Goal: Find specific page/section: Find specific page/section

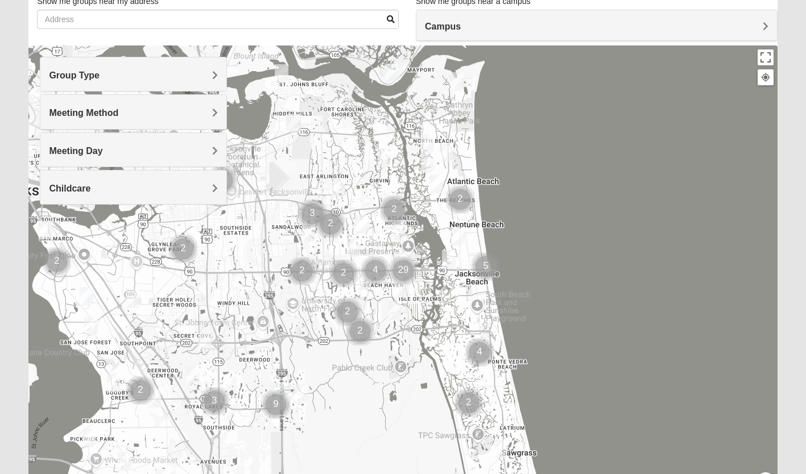
scroll to position [94, 0]
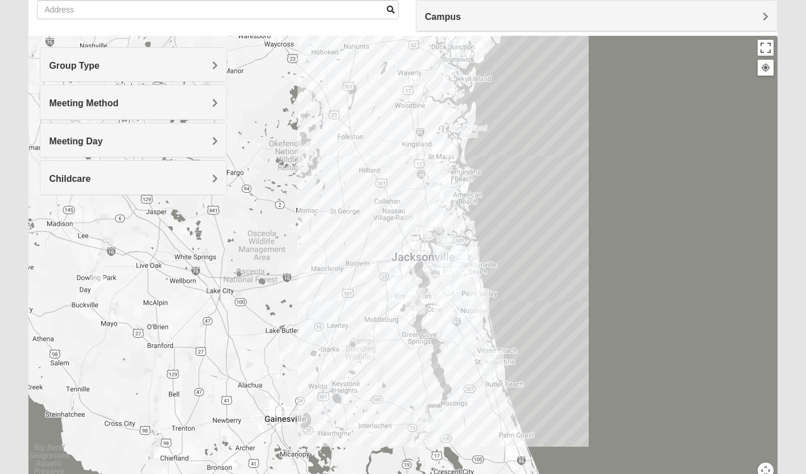
click at [432, 159] on img "Wildlight" at bounding box center [439, 176] width 30 height 36
click at [542, 179] on div "To navigate, press the arrow keys. Wildlight [STREET_ADDRESS]" at bounding box center [402, 263] width 748 height 455
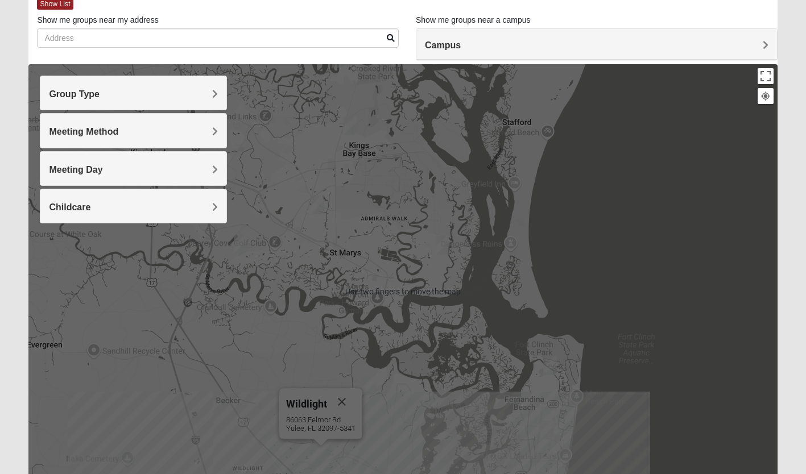
scroll to position [67, 0]
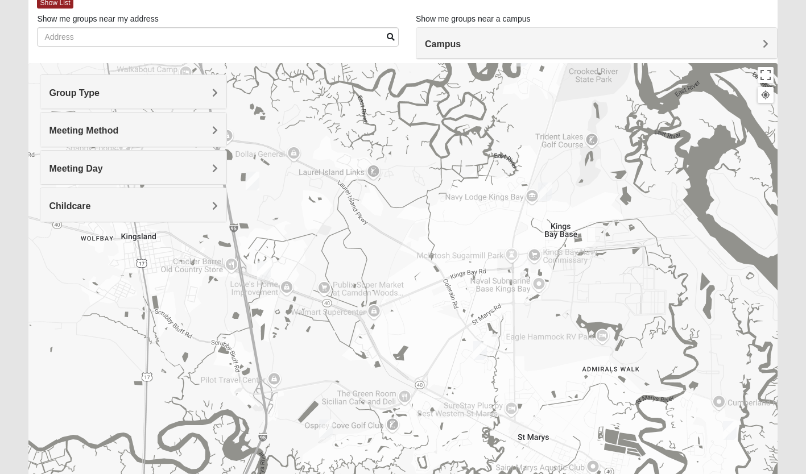
click at [552, 187] on img "Mixed Kings Bay Base 31547" at bounding box center [544, 192] width 23 height 28
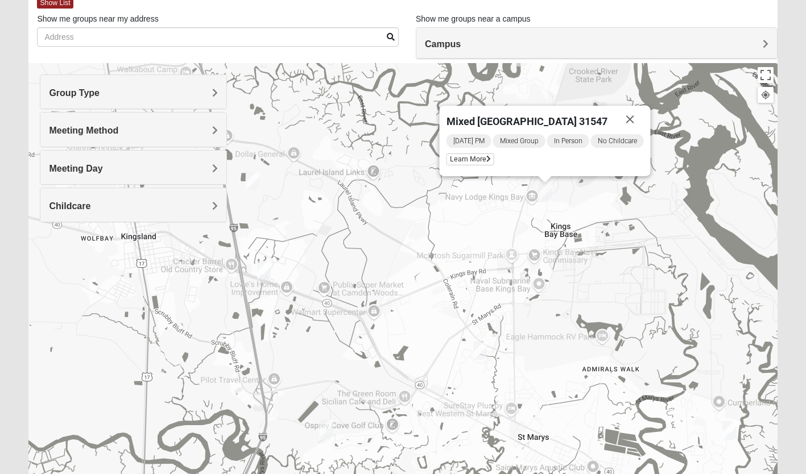
click at [485, 347] on img "Mixed Josh and Janice 31558" at bounding box center [480, 351] width 23 height 28
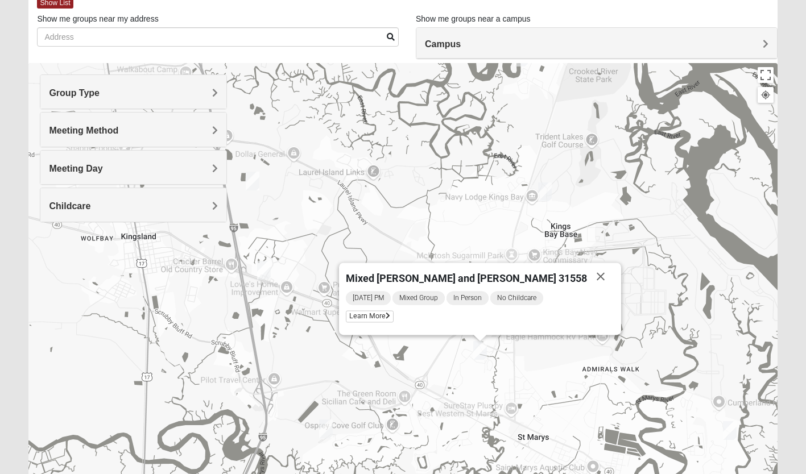
click at [270, 274] on img "Mens Langland 31548" at bounding box center [264, 270] width 23 height 28
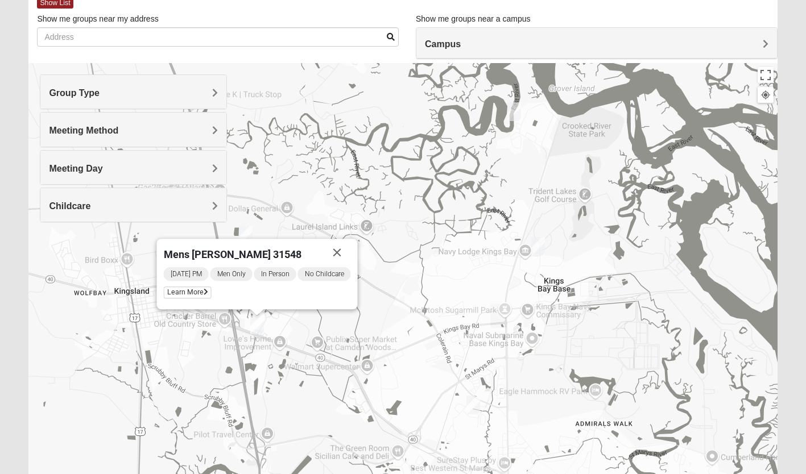
click at [251, 234] on img "Mixed Matthews 31548" at bounding box center [245, 236] width 23 height 28
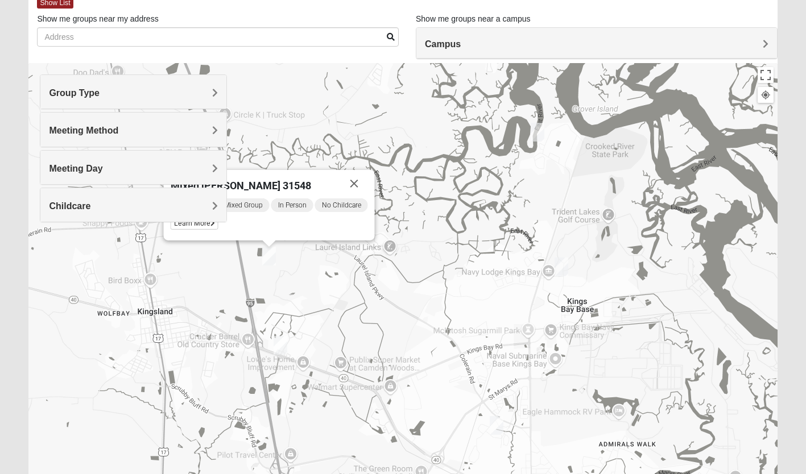
click at [538, 135] on img "Mixed McFarland/Williams 31558" at bounding box center [537, 132] width 23 height 28
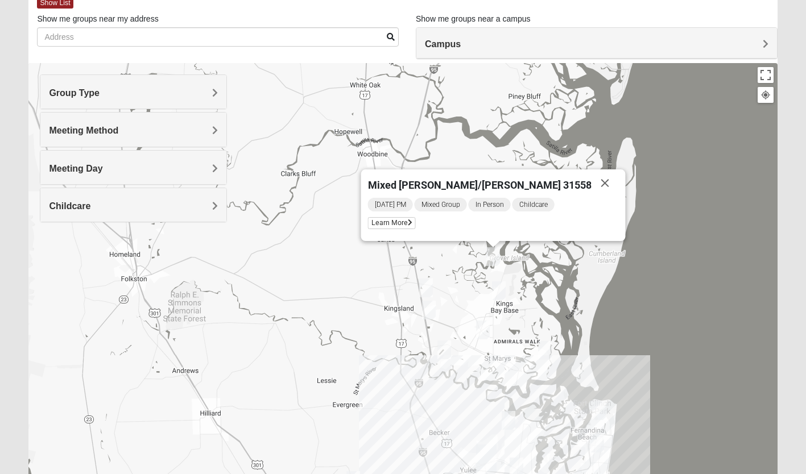
click at [548, 351] on img "Womens Abell 31558" at bounding box center [544, 351] width 23 height 28
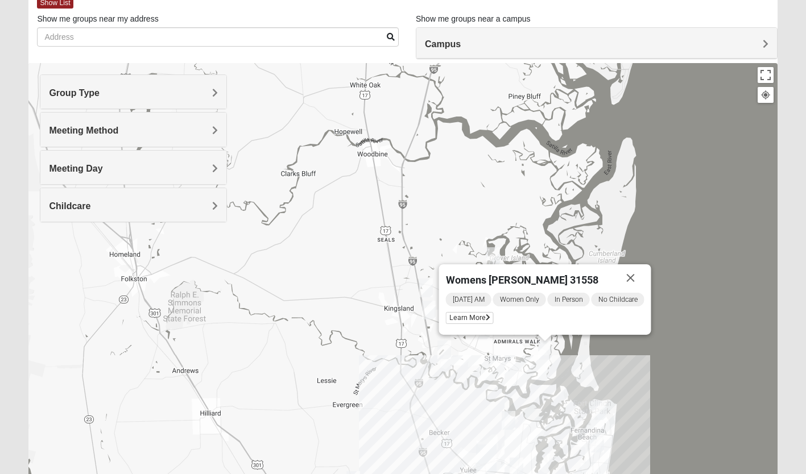
click at [595, 217] on div "Womens [PERSON_NAME] 31558 [DATE] AM Women Only In Person No Childcare Learn Mo…" at bounding box center [402, 290] width 748 height 455
click at [630, 282] on button "Close" at bounding box center [630, 277] width 27 height 27
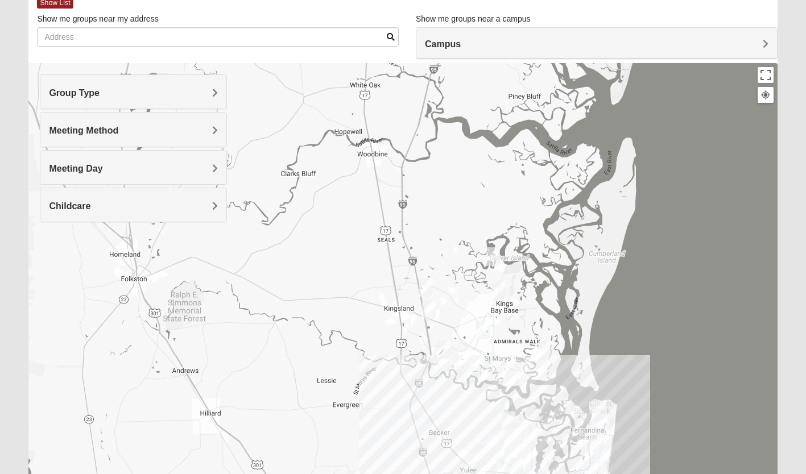
click at [631, 278] on div at bounding box center [402, 290] width 748 height 455
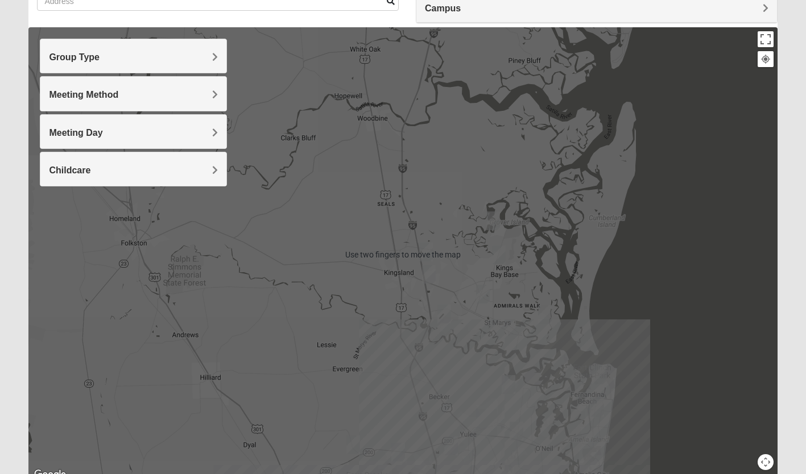
scroll to position [101, 0]
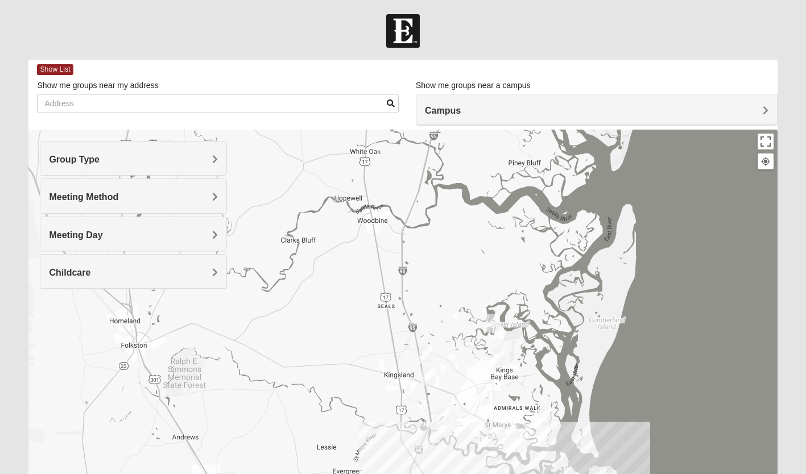
scroll to position [101, 0]
